Goal: Information Seeking & Learning: Learn about a topic

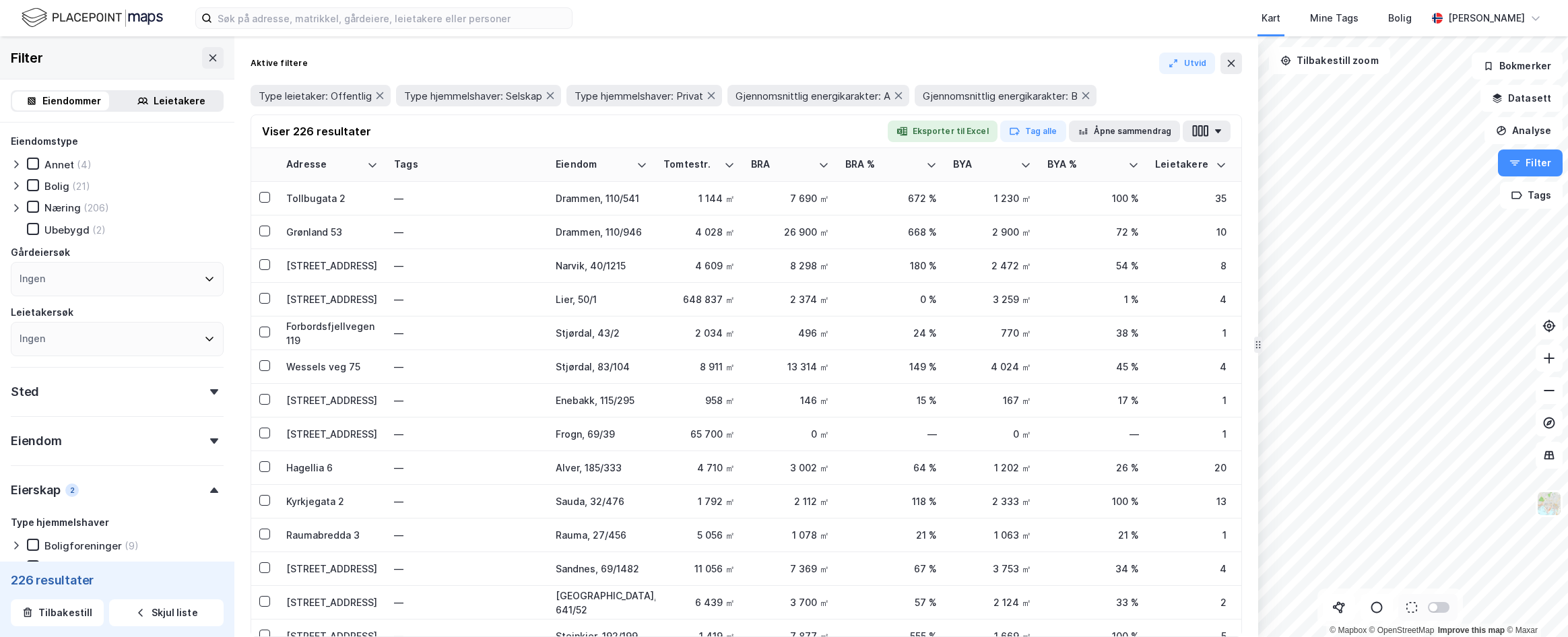
scroll to position [270, 0]
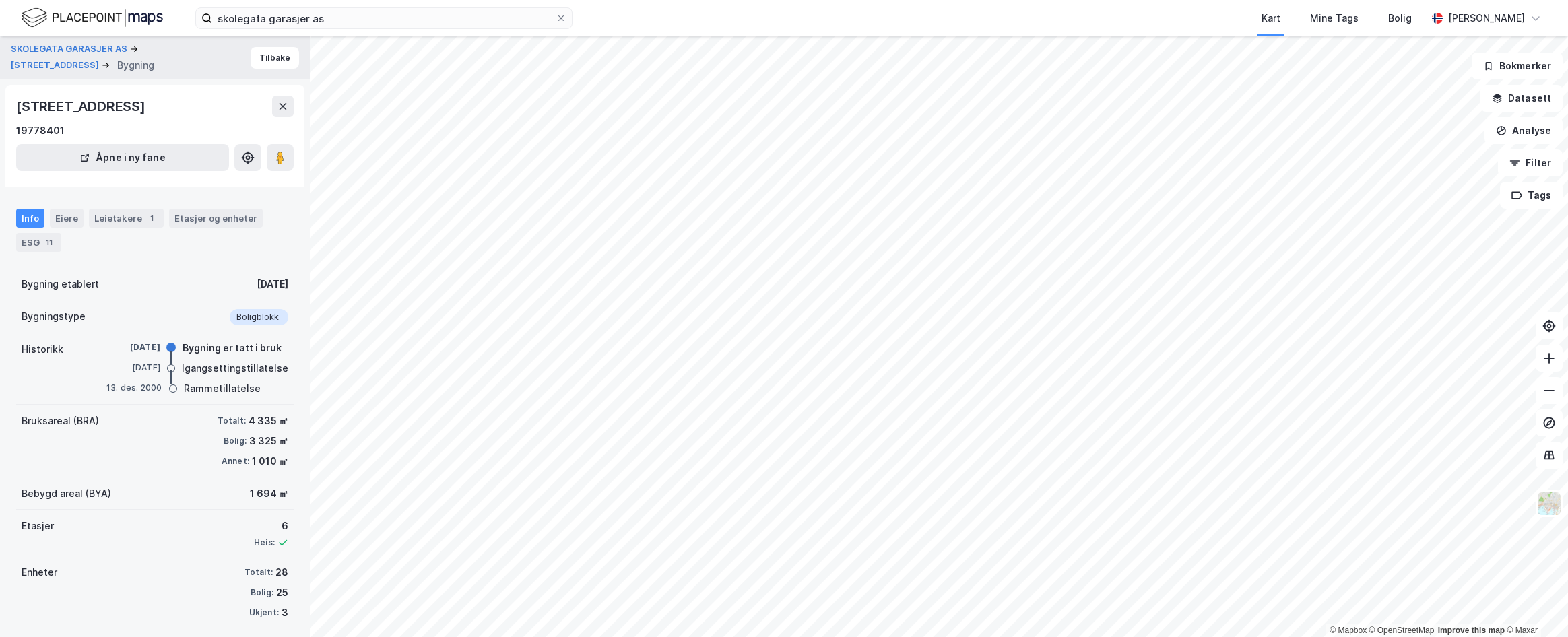
click at [435, 29] on label "skolegata garasjer as" at bounding box center [384, 18] width 378 height 21
click at [435, 29] on input "skolegata garasjer as" at bounding box center [383, 18] width 343 height 20
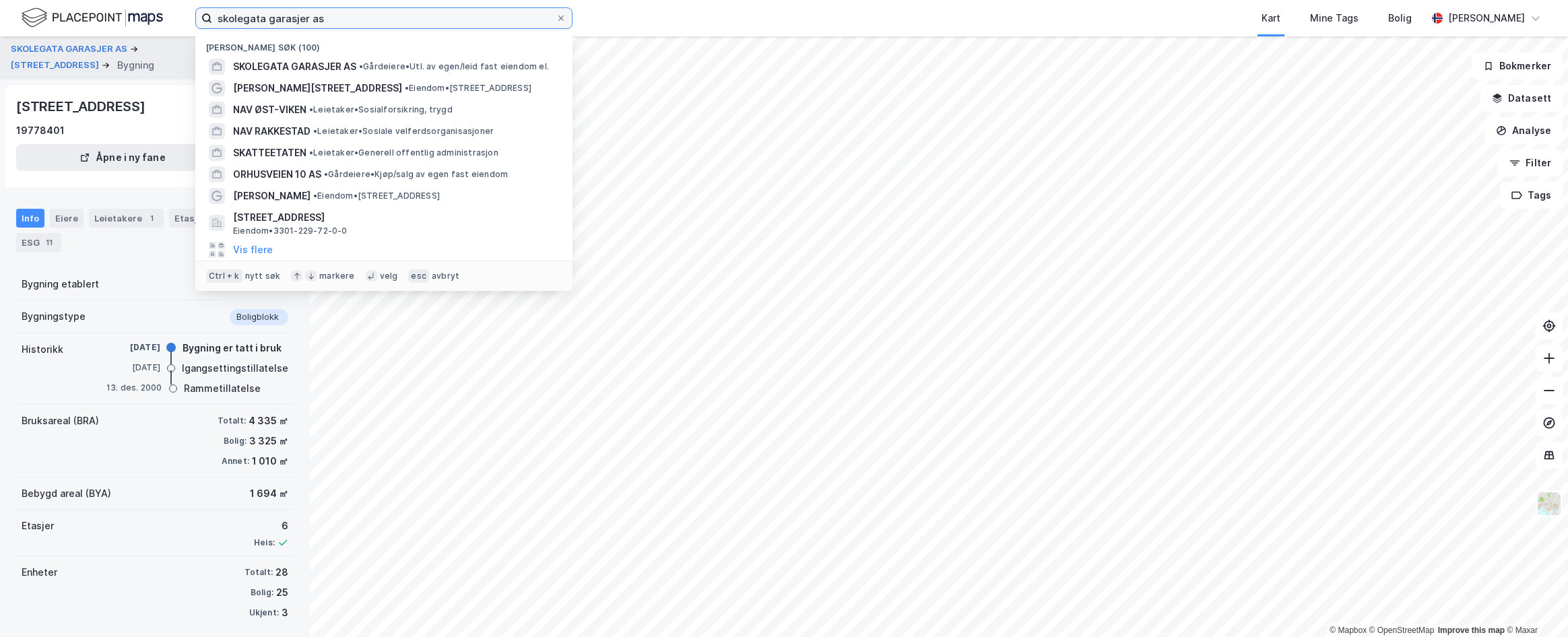
click at [434, 22] on input "skolegata garasjer as" at bounding box center [383, 18] width 343 height 20
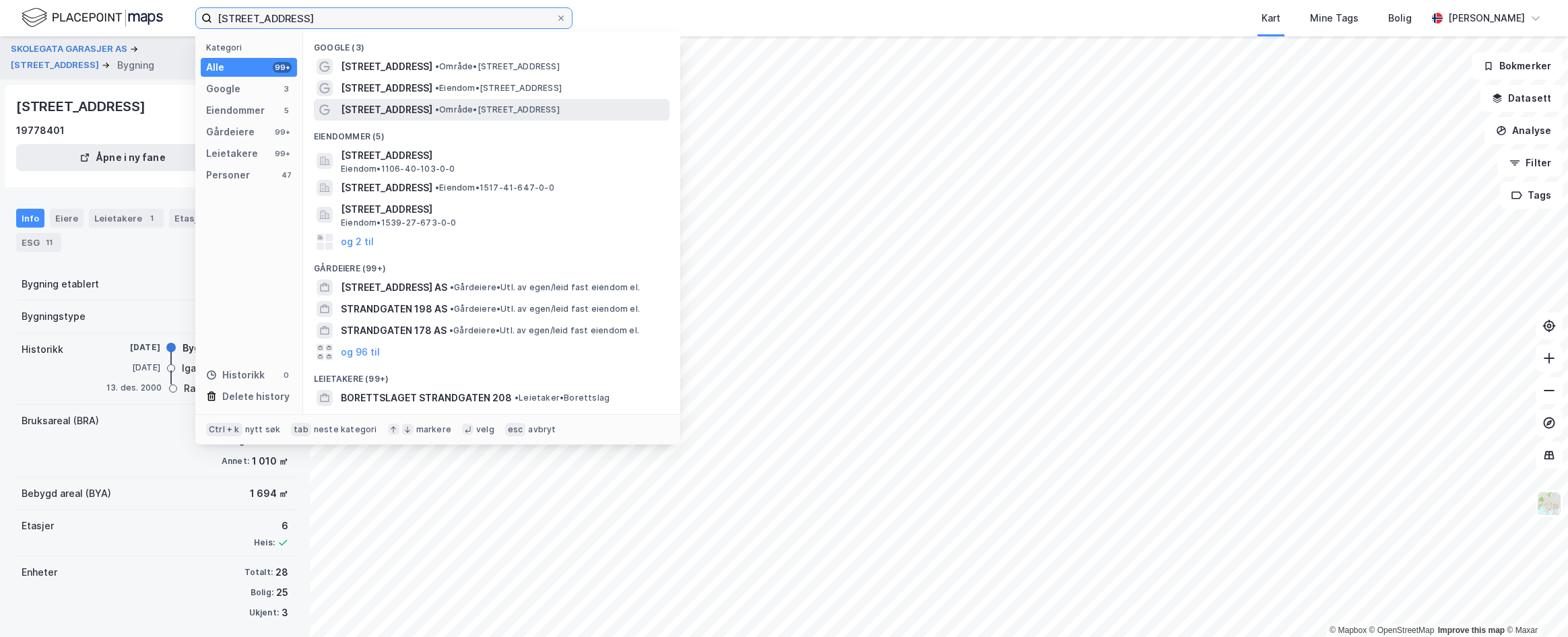
type input "strandgata 108"
click at [510, 111] on span "• Område • Strandgata 108, 6300 Åndalsnes" at bounding box center [497, 109] width 125 height 11
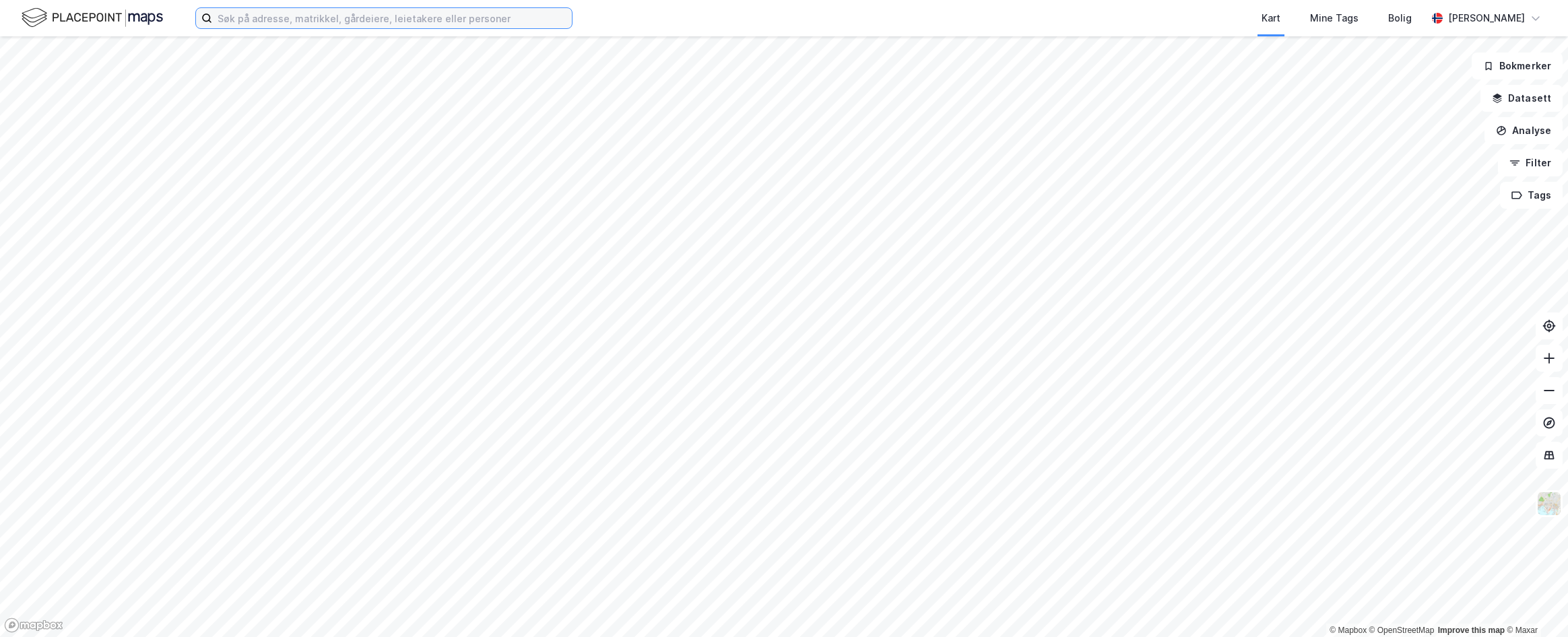
click at [337, 14] on input at bounding box center [392, 18] width 360 height 20
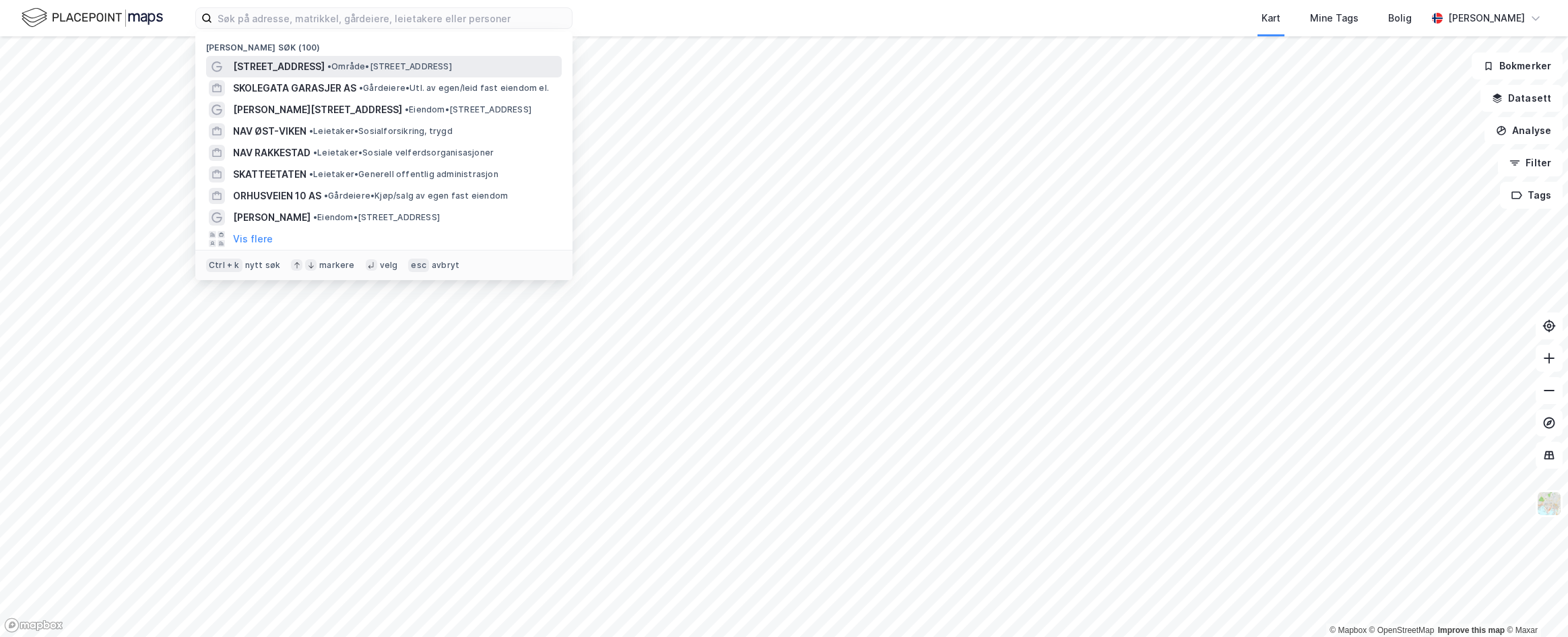
click at [328, 61] on span "• Område • [STREET_ADDRESS]" at bounding box center [390, 66] width 125 height 11
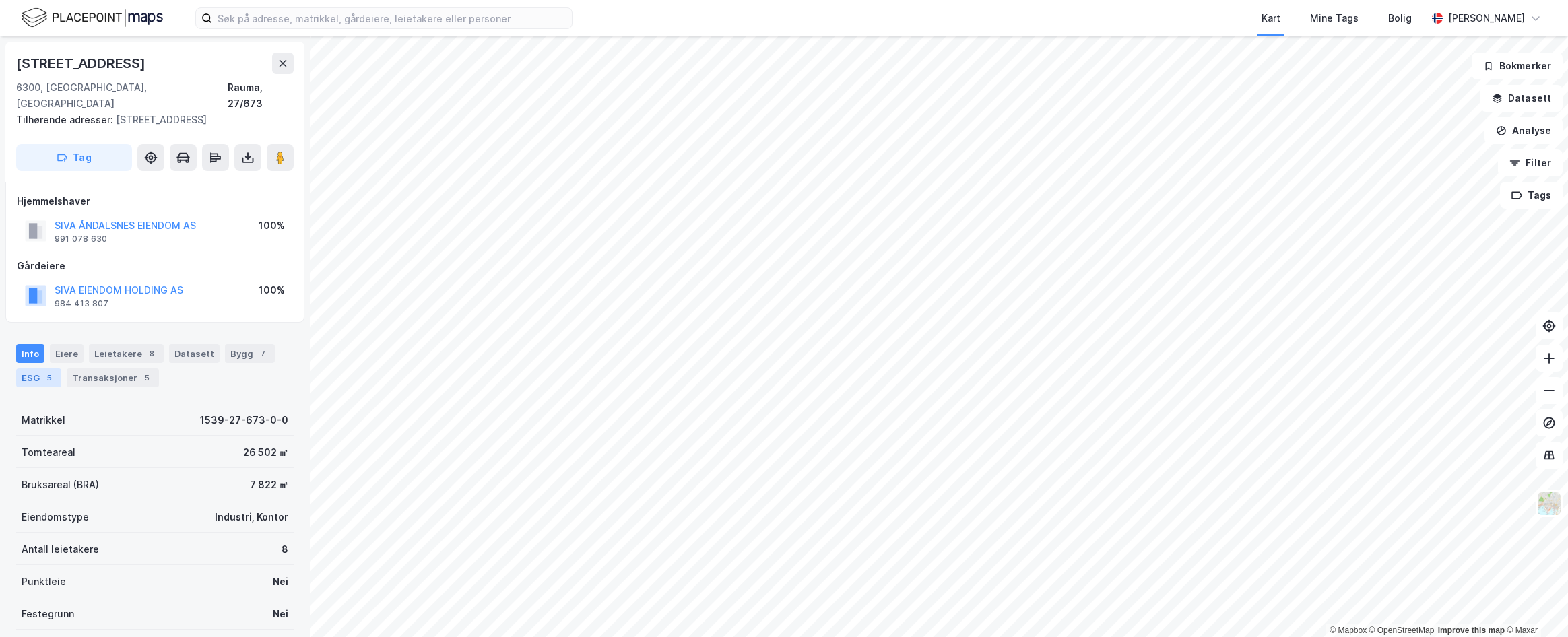
click at [47, 371] on div "5" at bounding box center [49, 377] width 14 height 14
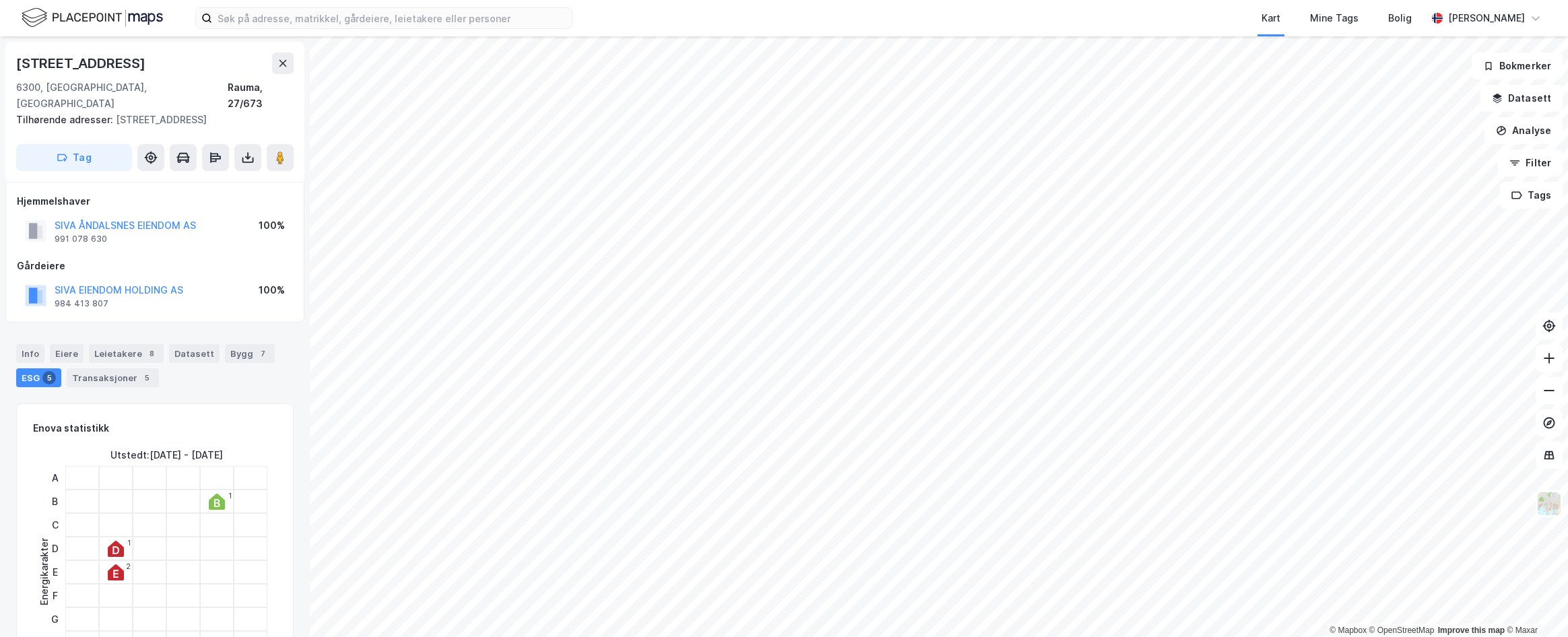
click at [234, 258] on div "Gårdeiere" at bounding box center [155, 265] width 276 height 16
